Goal: Information Seeking & Learning: Learn about a topic

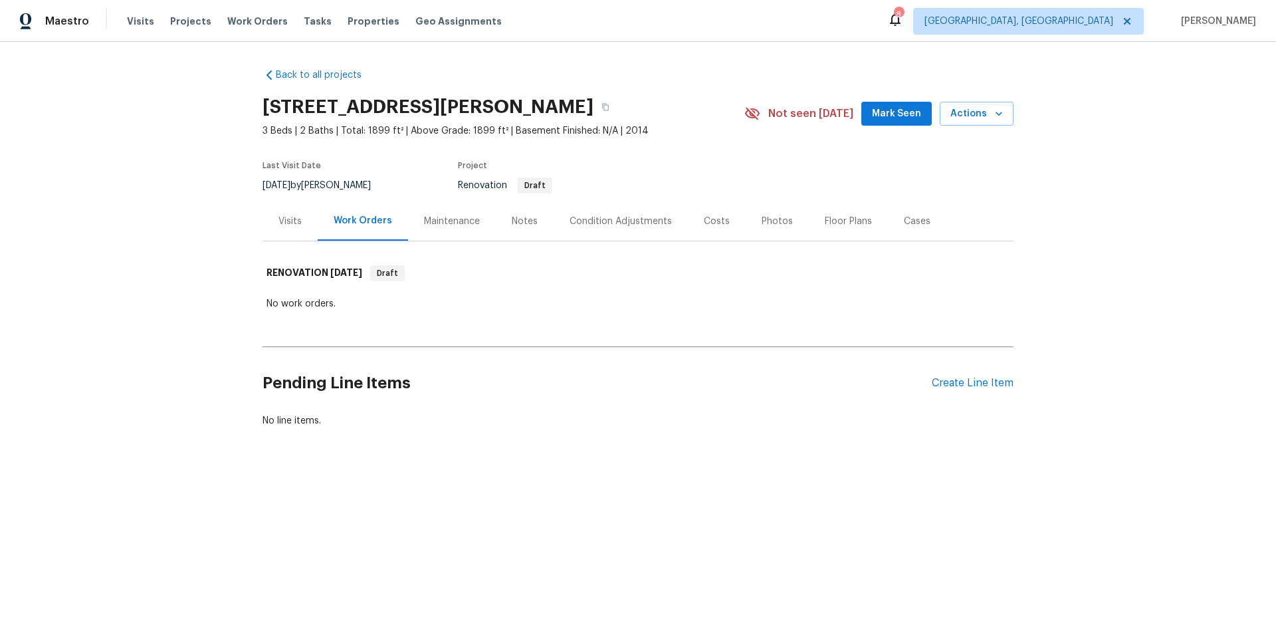
click at [634, 215] on div "Condition Adjustments" at bounding box center [620, 221] width 102 height 13
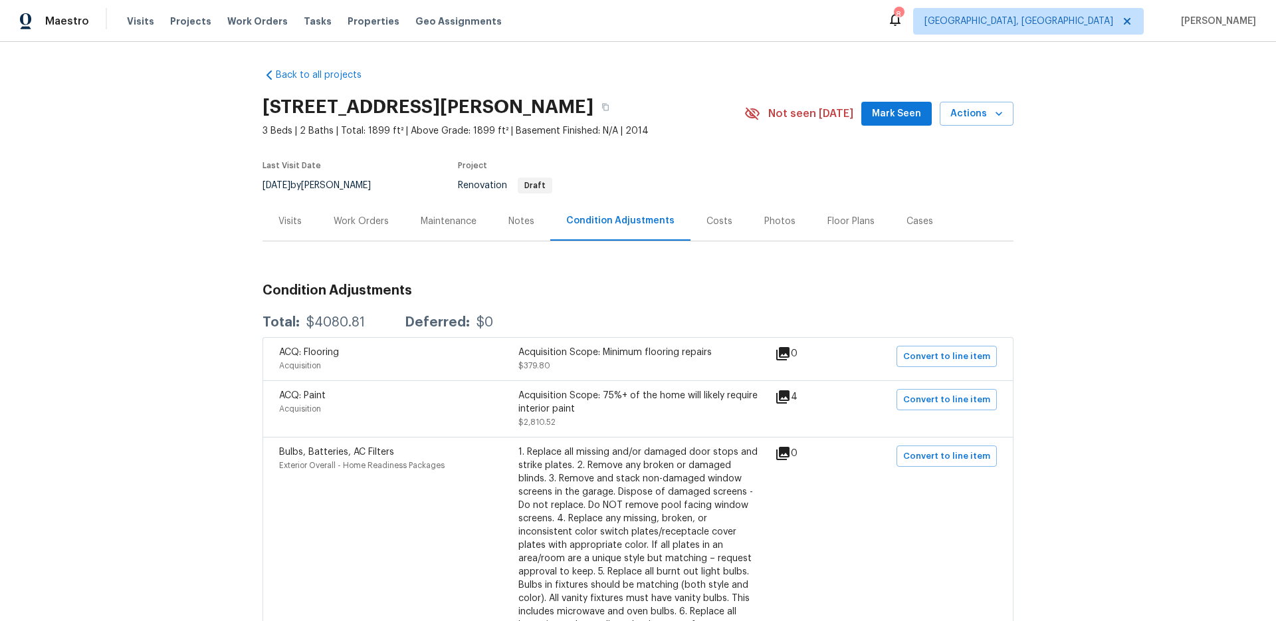
click at [708, 219] on div "Costs" at bounding box center [719, 221] width 26 height 13
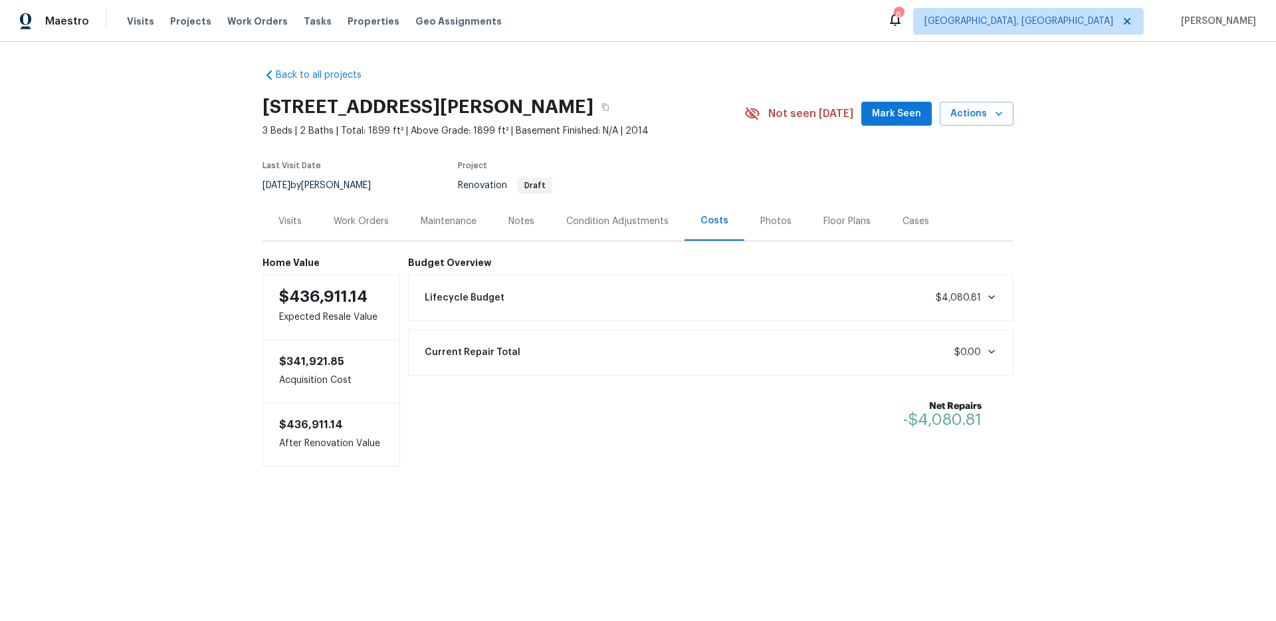
click at [625, 221] on div "Condition Adjustments" at bounding box center [617, 221] width 102 height 13
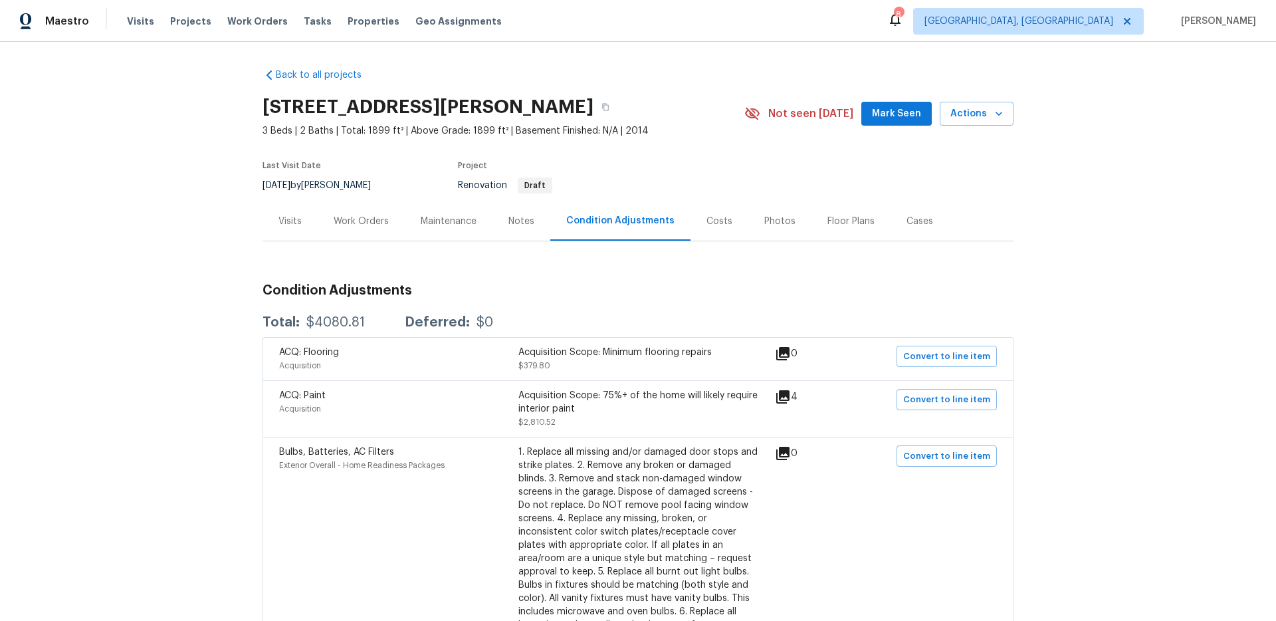
click at [341, 220] on div "Work Orders" at bounding box center [361, 221] width 55 height 13
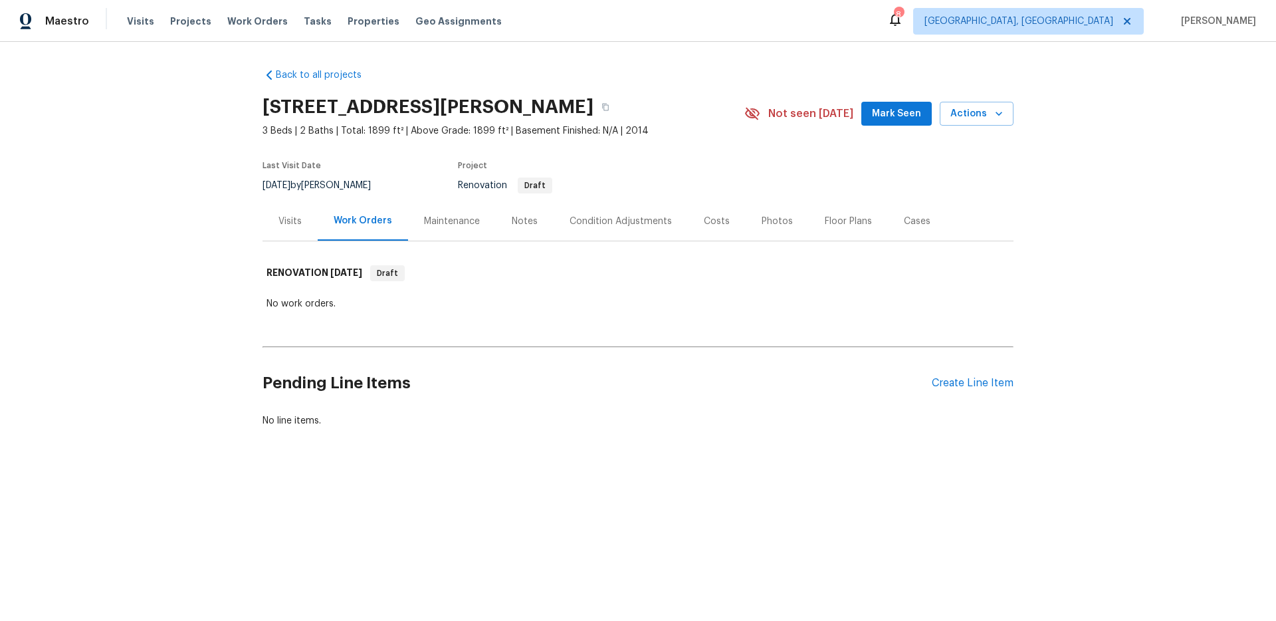
click at [613, 226] on div "Condition Adjustments" at bounding box center [620, 221] width 102 height 13
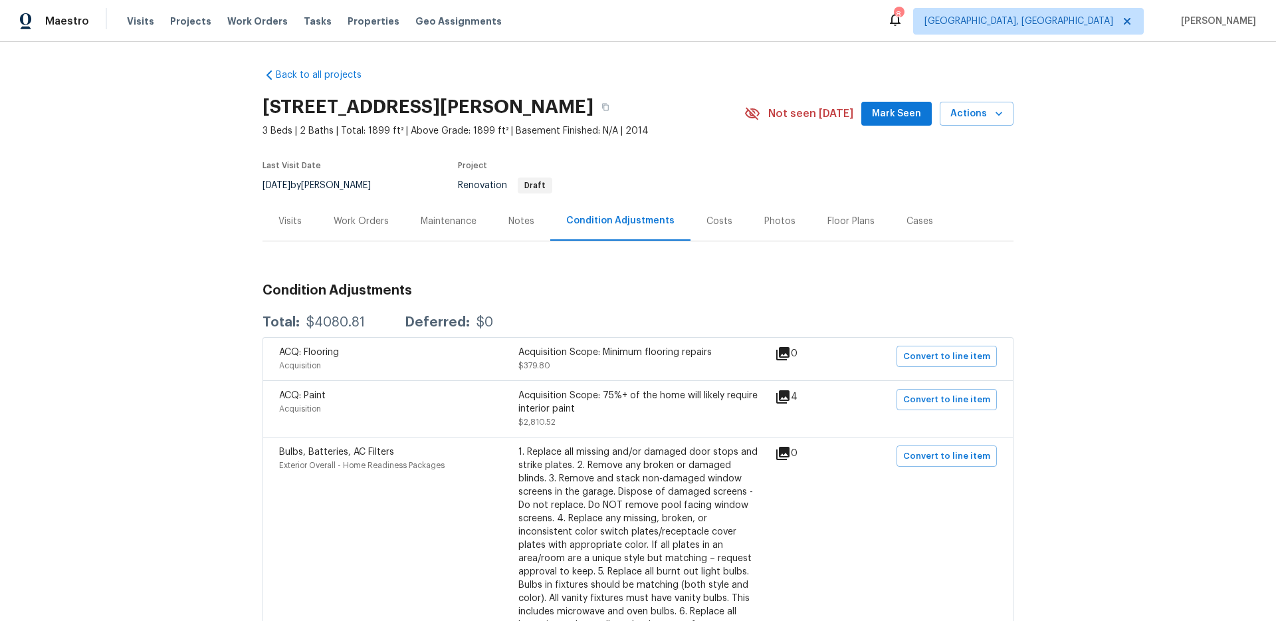
click at [508, 219] on div "Notes" at bounding box center [521, 221] width 26 height 13
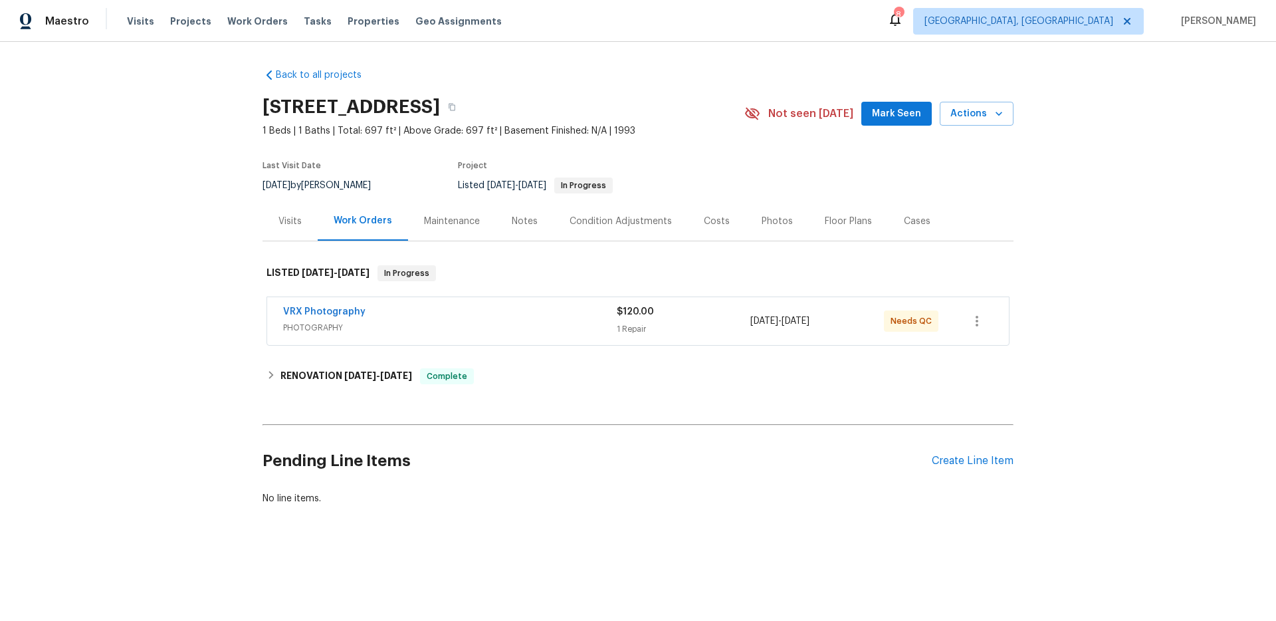
click at [527, 228] on div "Notes" at bounding box center [525, 221] width 26 height 13
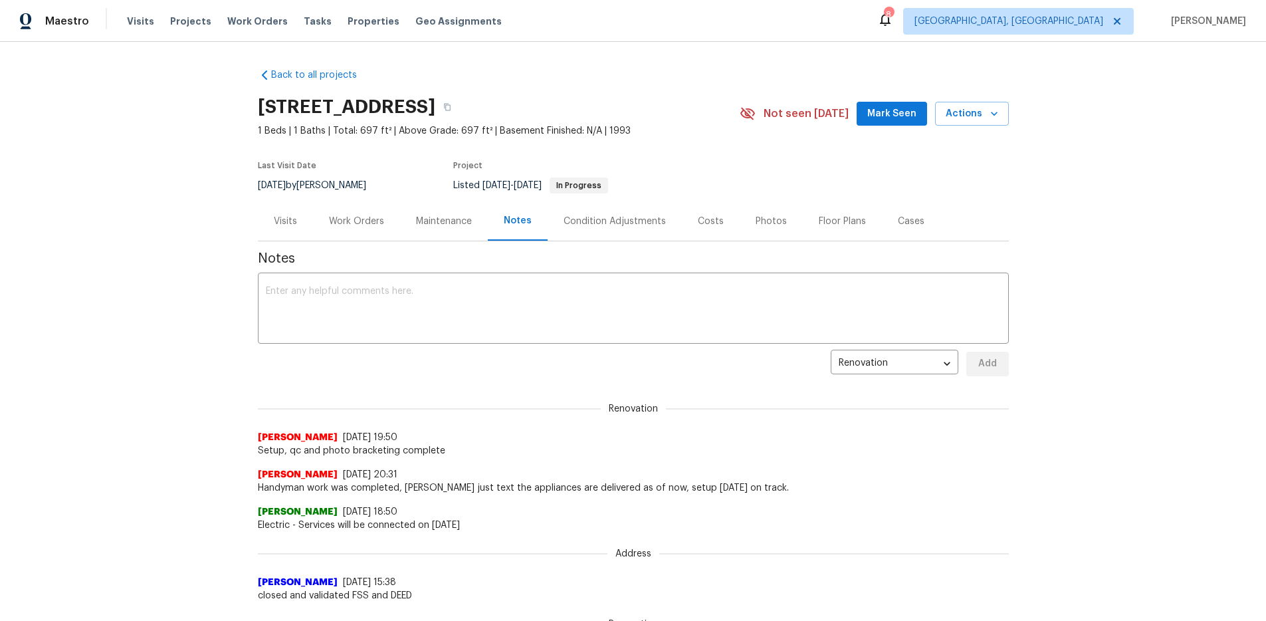
click at [603, 241] on div "Condition Adjustments" at bounding box center [614, 220] width 134 height 39
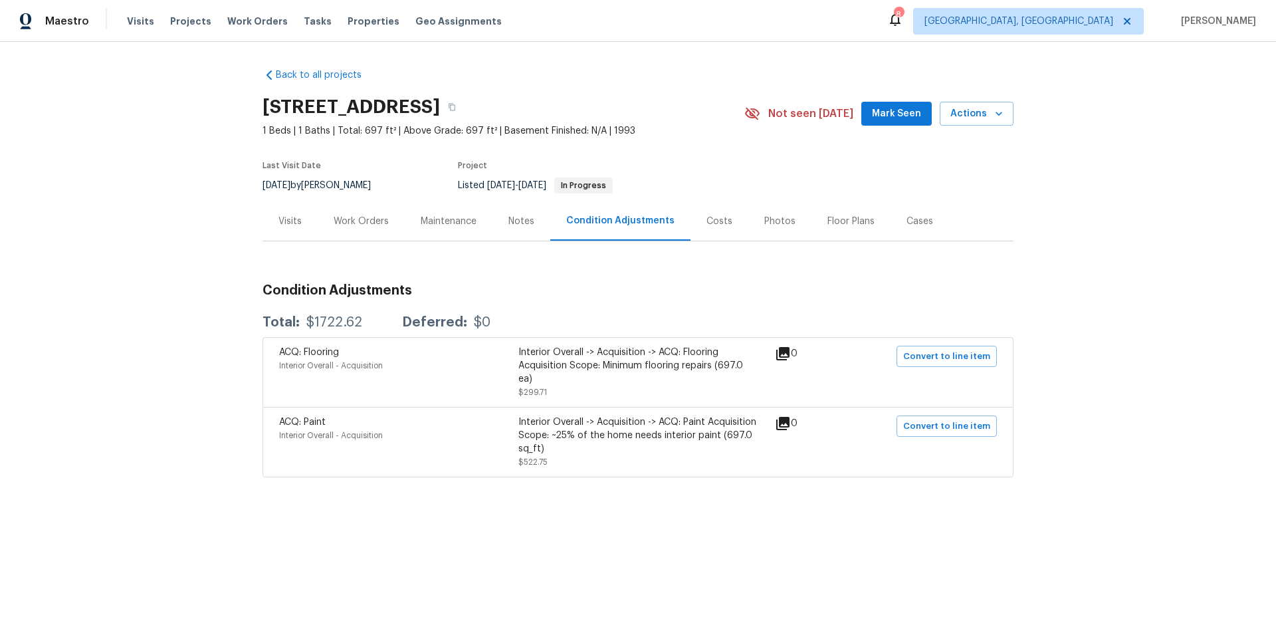
click at [354, 228] on div "Work Orders" at bounding box center [361, 221] width 55 height 13
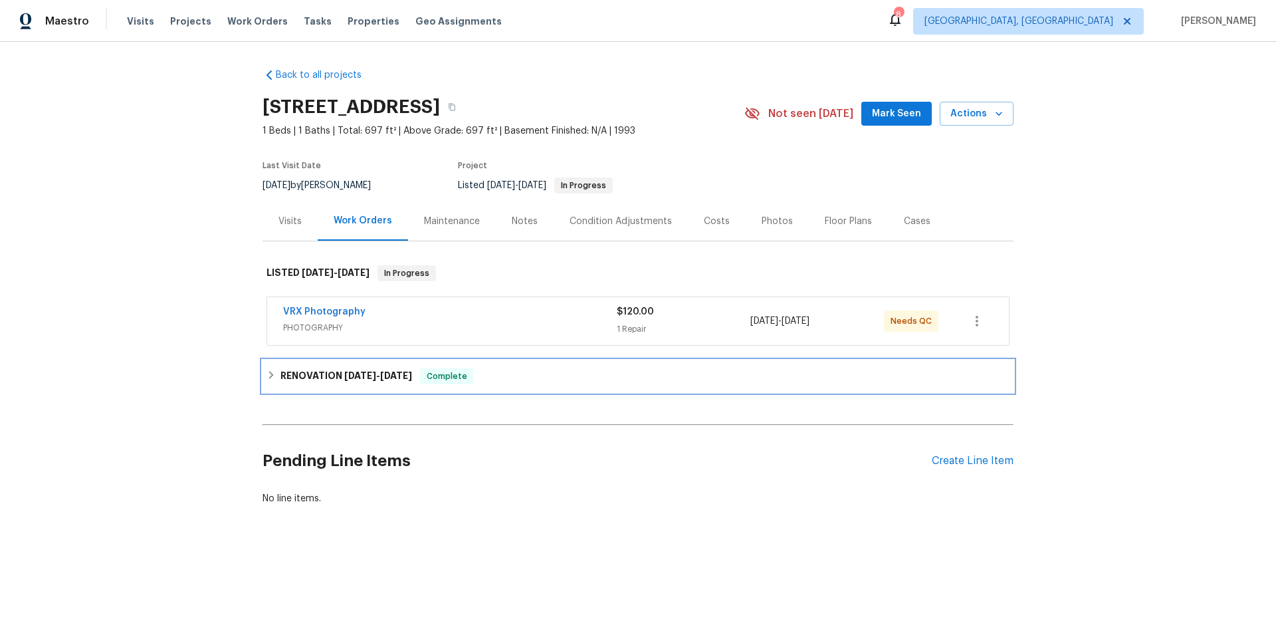
click at [330, 384] on h6 "RENOVATION [DATE] - [DATE]" at bounding box center [346, 376] width 132 height 16
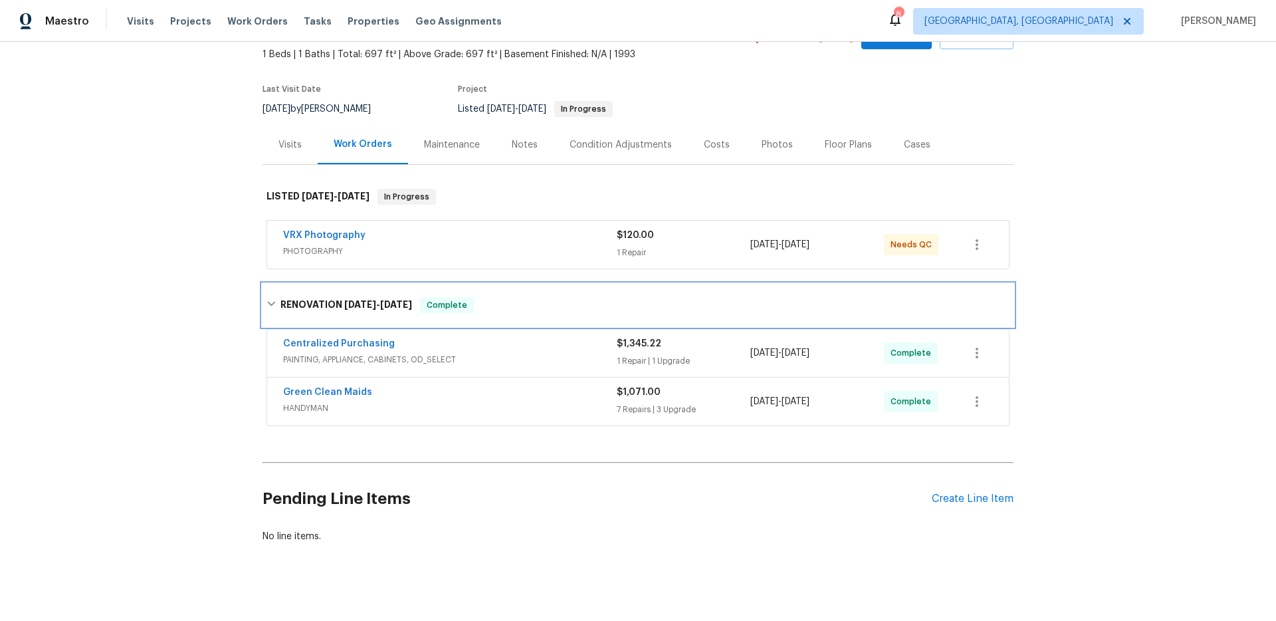
scroll to position [94, 0]
